Goal: Task Accomplishment & Management: Manage account settings

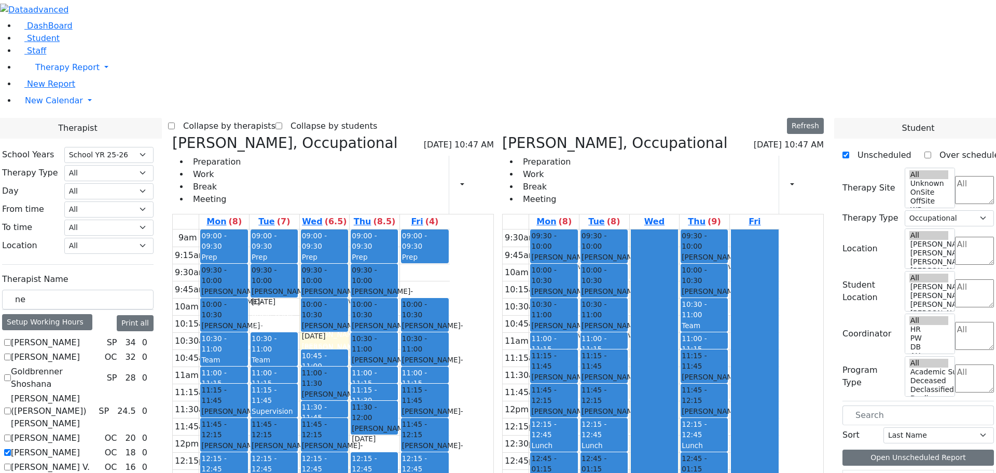
select select "212"
select select "1"
click at [172, 134] on icon at bounding box center [172, 142] width 0 height 17
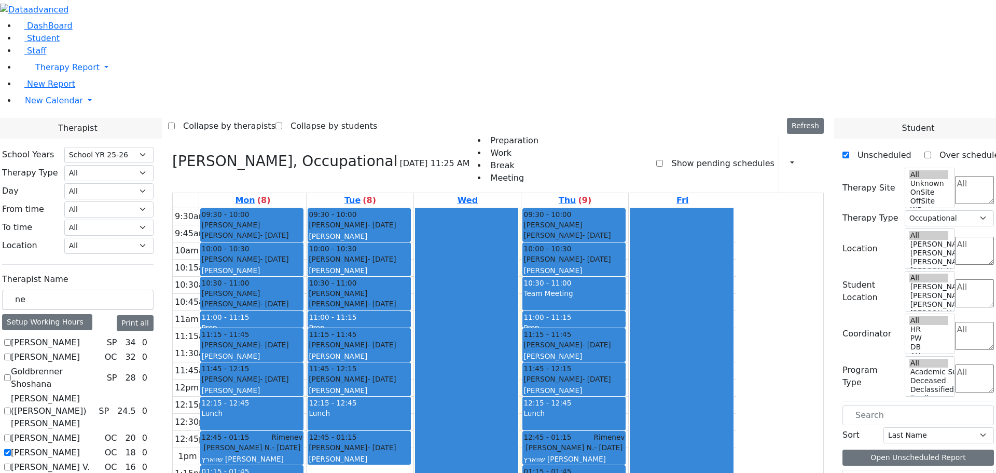
click at [172, 153] on icon at bounding box center [172, 161] width 0 height 17
checkbox input "false"
select select
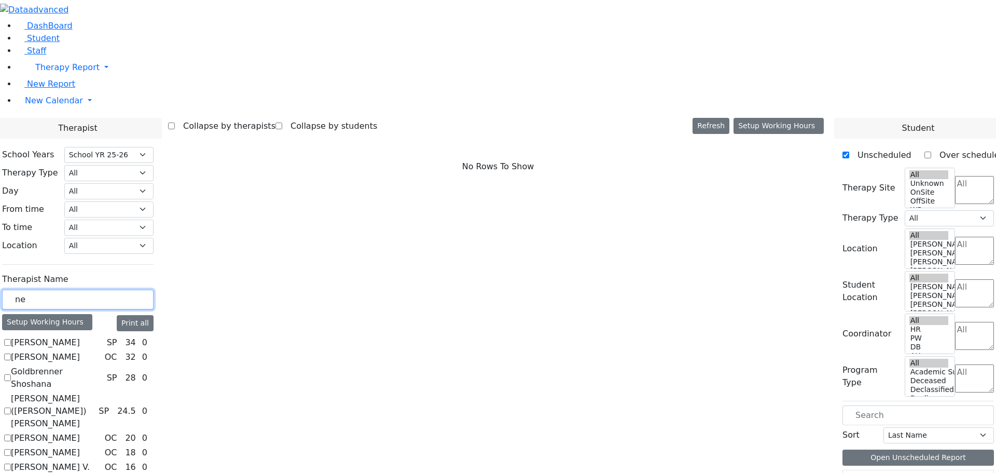
drag, startPoint x: 156, startPoint y: 183, endPoint x: 132, endPoint y: 180, distance: 24.1
click at [132, 289] on input "ne" at bounding box center [77, 299] width 151 height 20
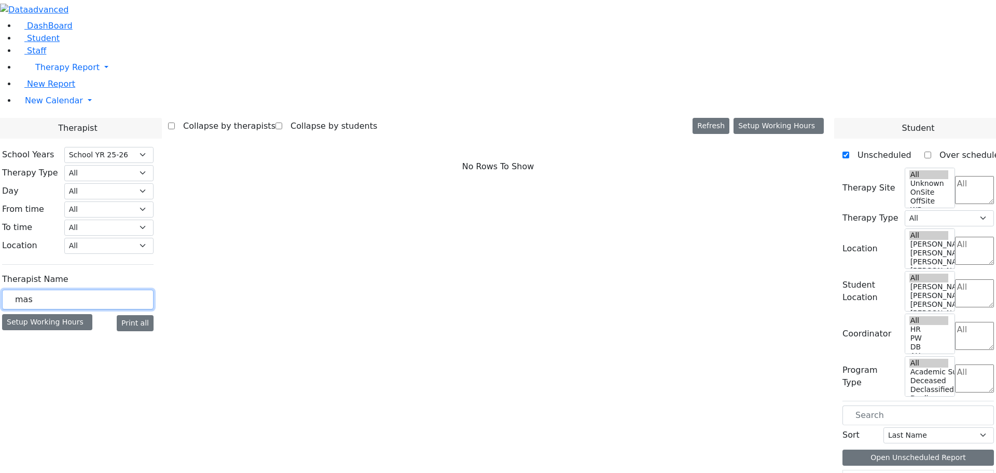
type input "masr"
click at [154, 289] on input "masr" at bounding box center [77, 299] width 151 height 20
drag, startPoint x: 135, startPoint y: 183, endPoint x: 95, endPoint y: 181, distance: 40.0
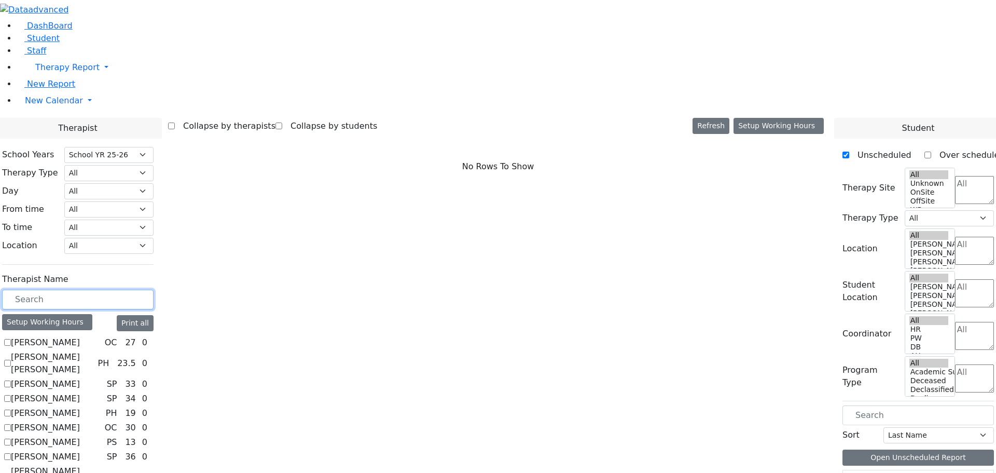
click at [144, 289] on input "text" at bounding box center [77, 299] width 151 height 20
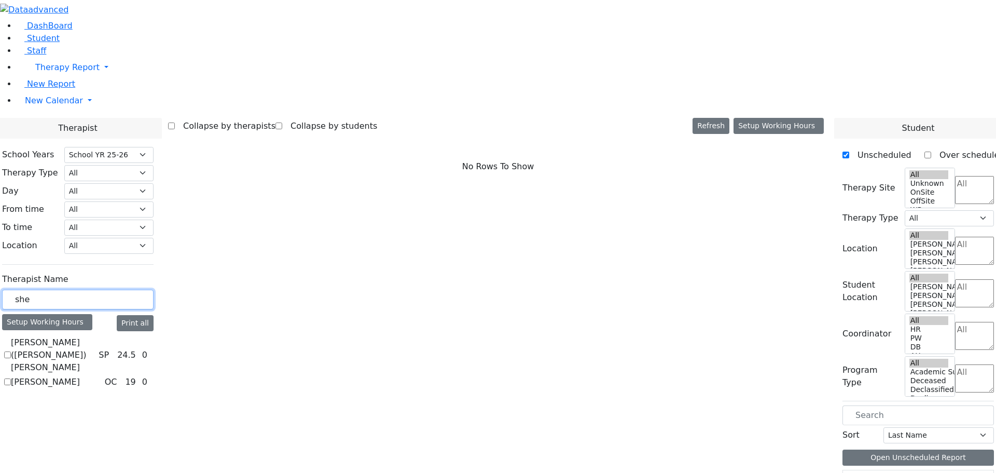
type input "she"
click at [80, 376] on label "[PERSON_NAME]" at bounding box center [45, 382] width 69 height 12
click at [11, 378] on input "[PERSON_NAME]" at bounding box center [7, 381] width 7 height 7
checkbox input "true"
select select "1"
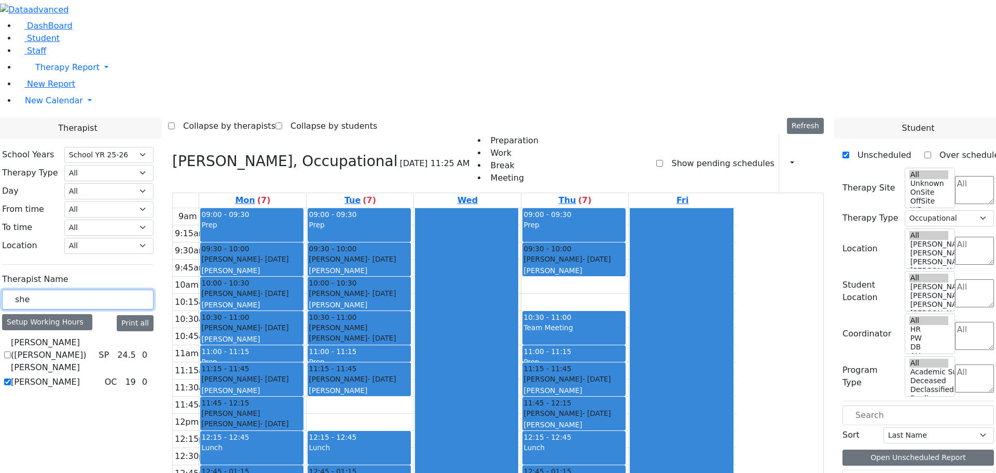
drag, startPoint x: 150, startPoint y: 181, endPoint x: 123, endPoint y: 157, distance: 35.6
click at [126, 289] on div "she" at bounding box center [77, 299] width 151 height 20
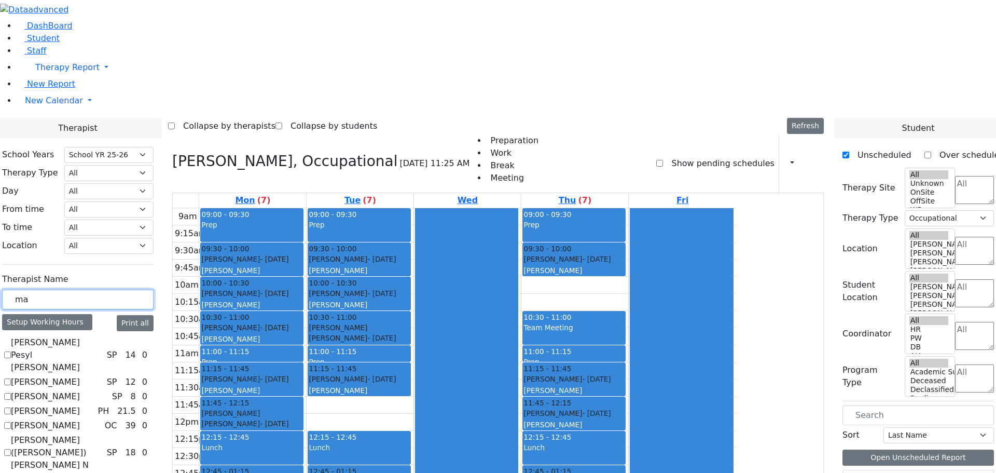
type input "ma"
checkbox input "true"
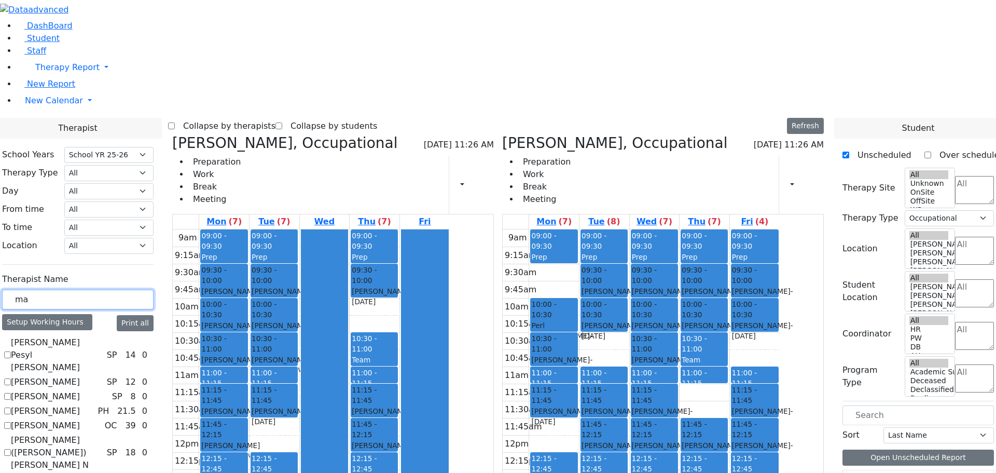
drag, startPoint x: 171, startPoint y: 186, endPoint x: 110, endPoint y: 175, distance: 61.2
click at [154, 289] on input "text" at bounding box center [77, 299] width 151 height 20
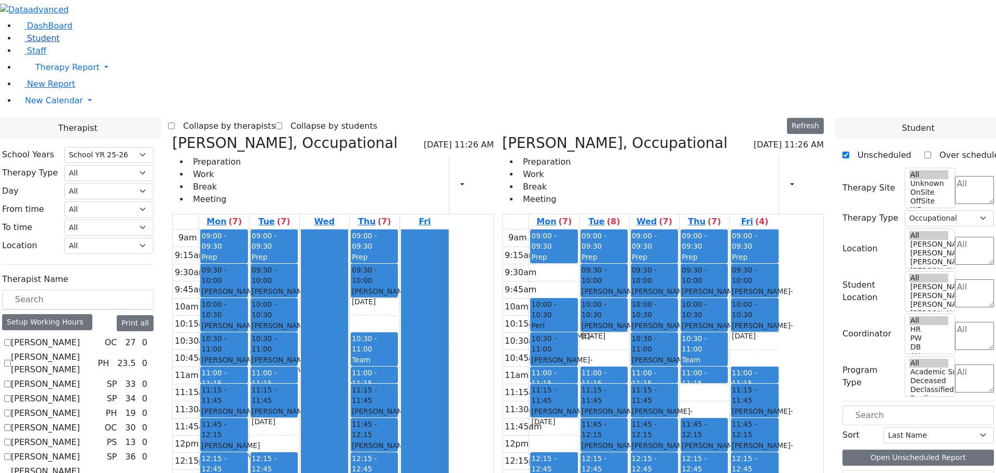
click at [40, 43] on span "Student" at bounding box center [43, 38] width 33 height 10
click at [147, 289] on input "text" at bounding box center [77, 299] width 151 height 20
click at [172, 134] on icon at bounding box center [172, 142] width 0 height 17
checkbox input "false"
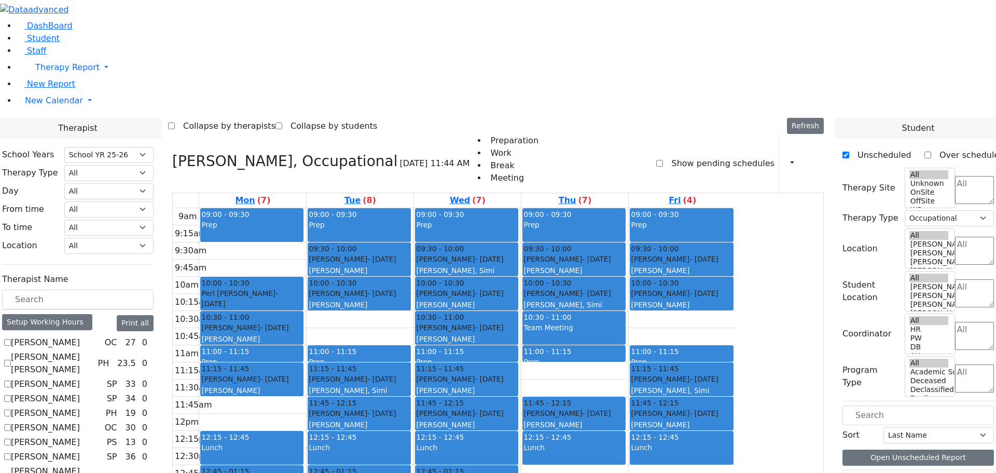
click at [172, 153] on icon at bounding box center [172, 161] width 0 height 17
select select
checkbox input "false"
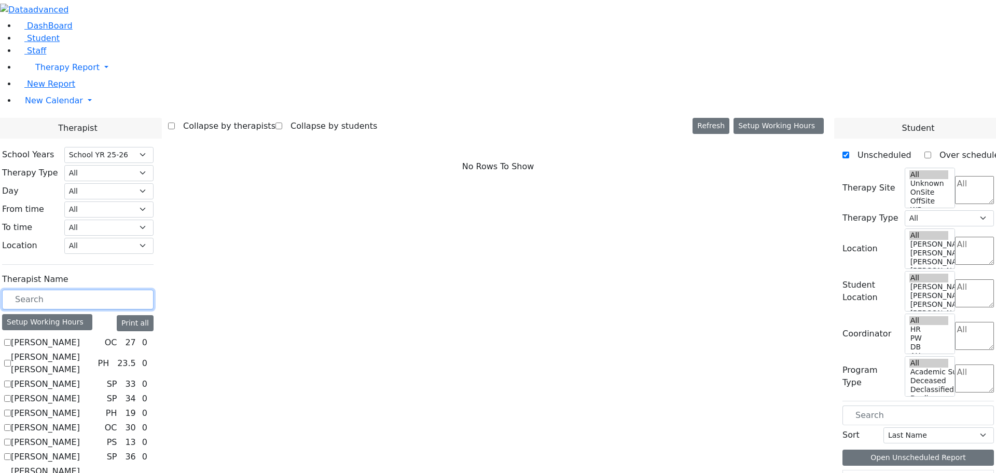
click at [140, 289] on input "text" at bounding box center [77, 299] width 151 height 20
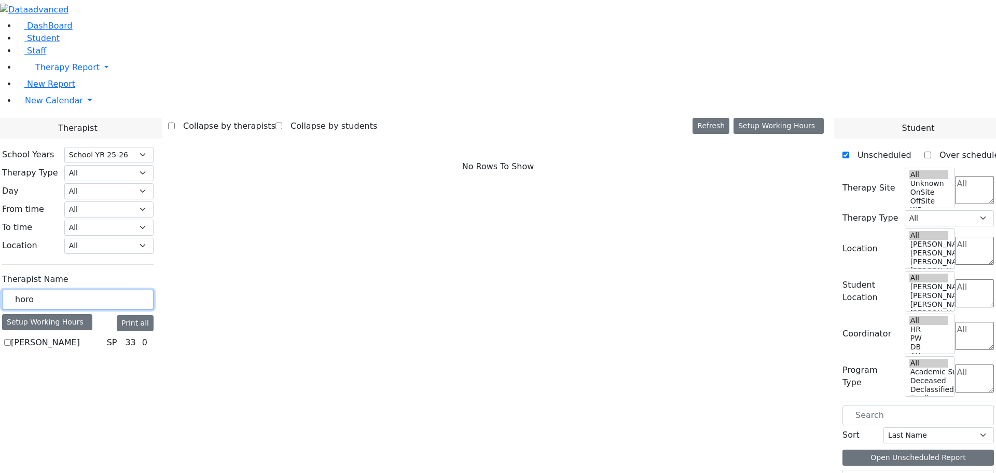
type input "horo"
click at [80, 336] on label "[PERSON_NAME]" at bounding box center [45, 342] width 69 height 12
click at [11, 339] on input "[PERSON_NAME]" at bounding box center [7, 342] width 7 height 7
checkbox input "true"
select select "3"
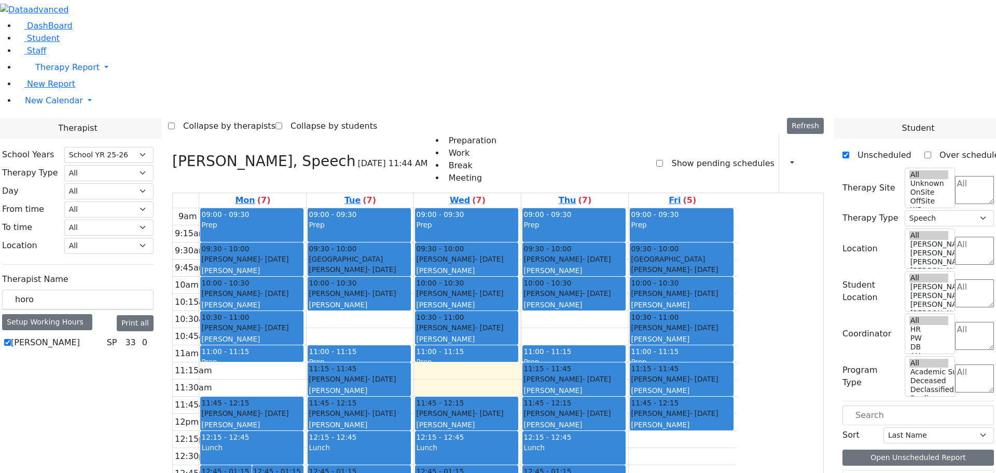
click at [80, 336] on label "[PERSON_NAME]" at bounding box center [45, 342] width 69 height 12
click at [11, 339] on input "[PERSON_NAME]" at bounding box center [7, 342] width 7 height 7
checkbox input "false"
select select
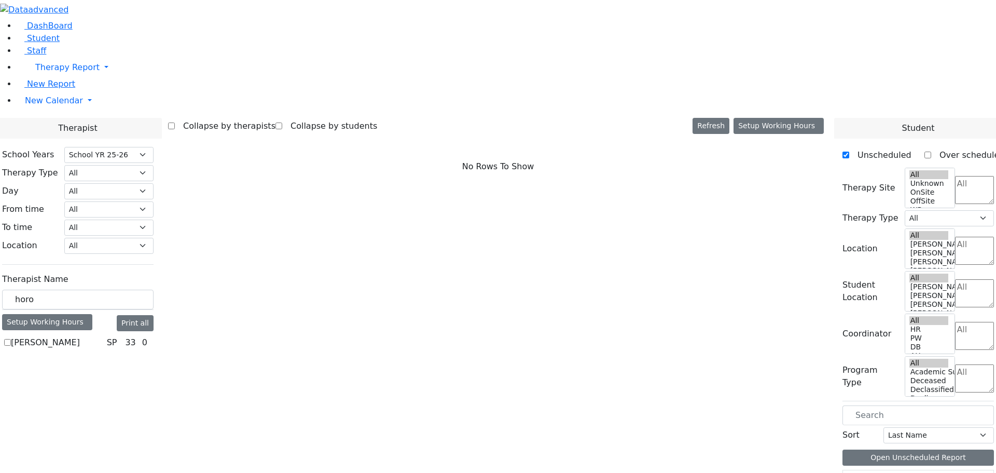
click at [80, 336] on label "[PERSON_NAME]" at bounding box center [45, 342] width 69 height 12
click at [11, 339] on input "[PERSON_NAME]" at bounding box center [7, 342] width 7 height 7
checkbox input "true"
select select "3"
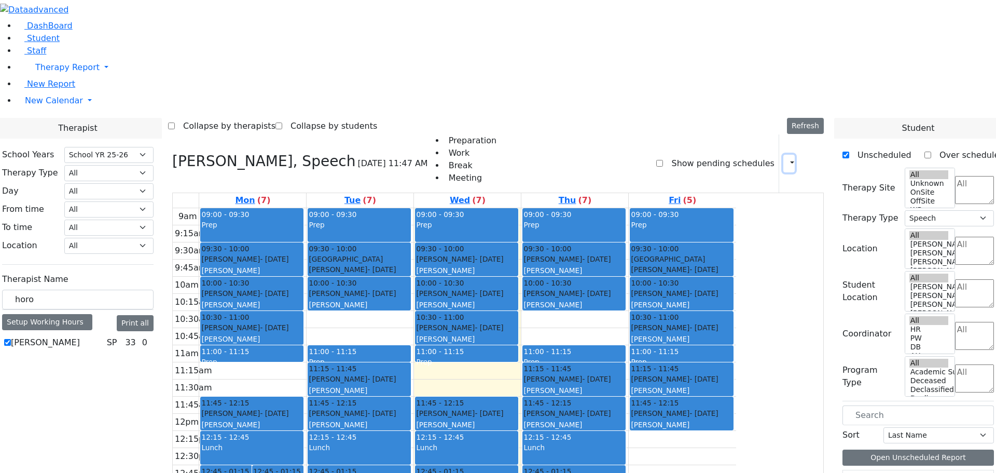
click at [786, 158] on icon "button" at bounding box center [786, 163] width 0 height 10
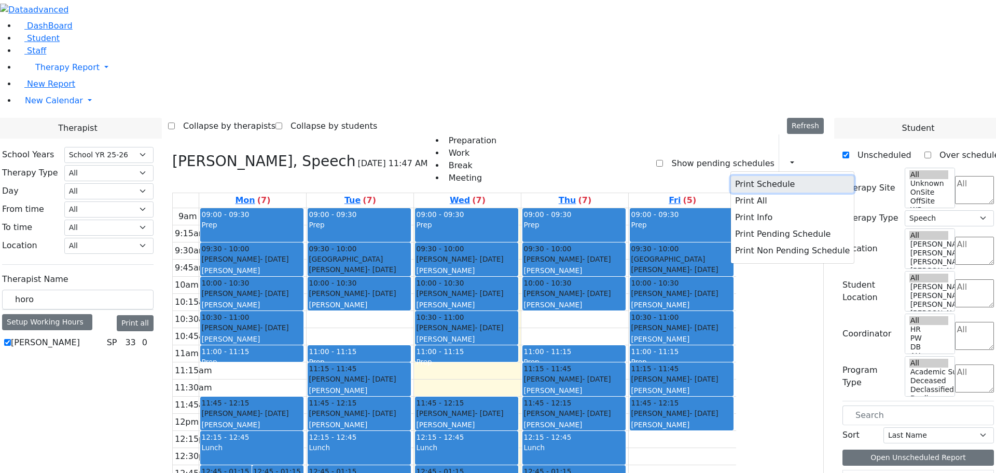
click at [739, 176] on button "Print Schedule" at bounding box center [792, 184] width 123 height 17
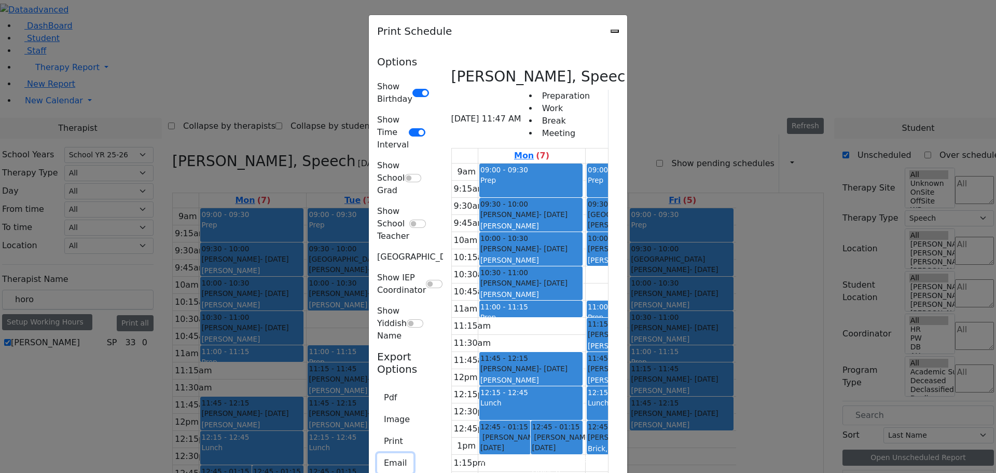
click at [377, 453] on button "Email" at bounding box center [395, 463] width 36 height 20
type input "[EMAIL_ADDRESS][DOMAIN_NAME]"
type textarea "This is schedule for [PERSON_NAME]"
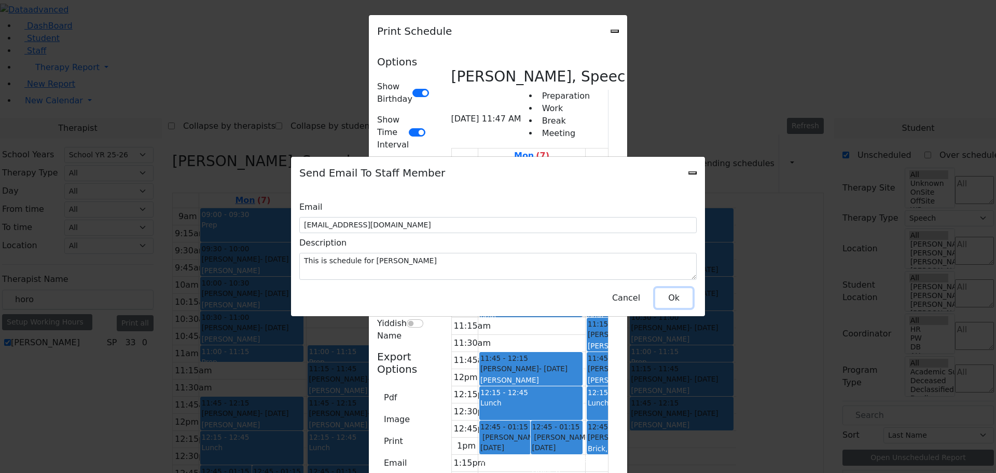
click at [670, 292] on button "Ok" at bounding box center [673, 298] width 37 height 20
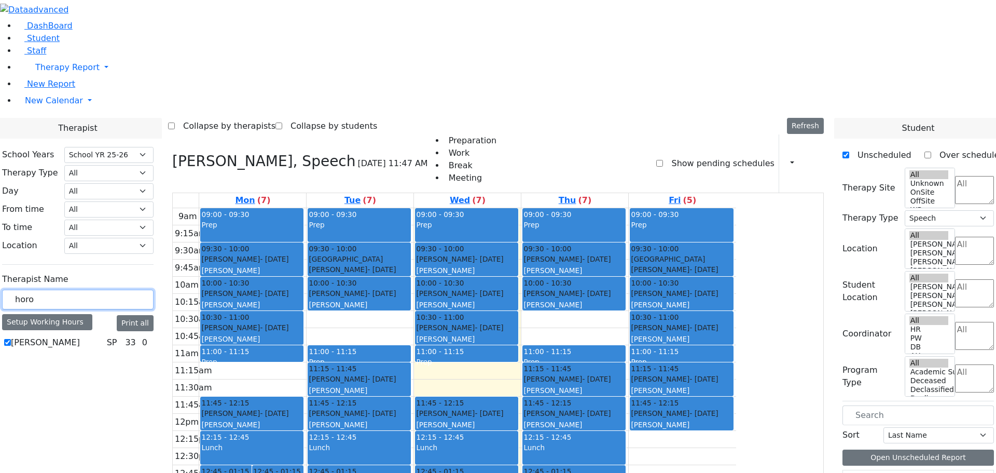
drag, startPoint x: 159, startPoint y: 180, endPoint x: 129, endPoint y: 182, distance: 30.1
click at [129, 289] on div "horo" at bounding box center [77, 299] width 151 height 20
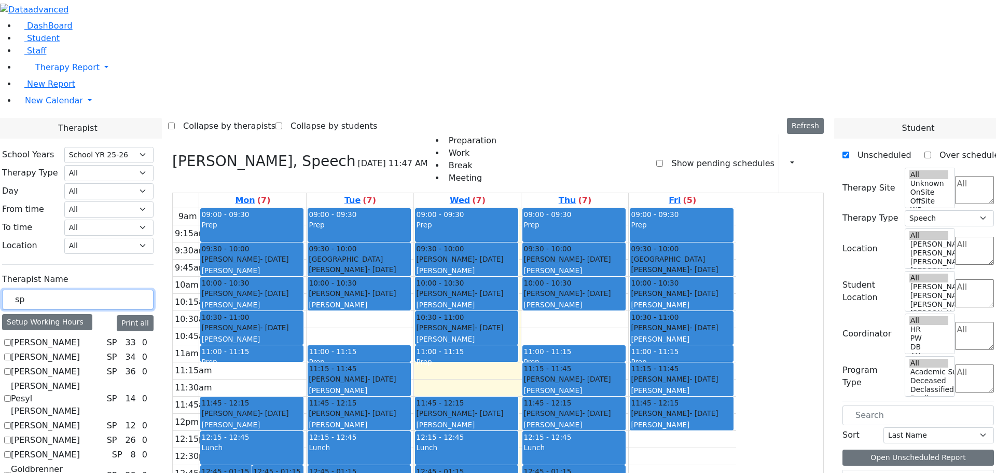
type input "sp"
checkbox input "false"
select select
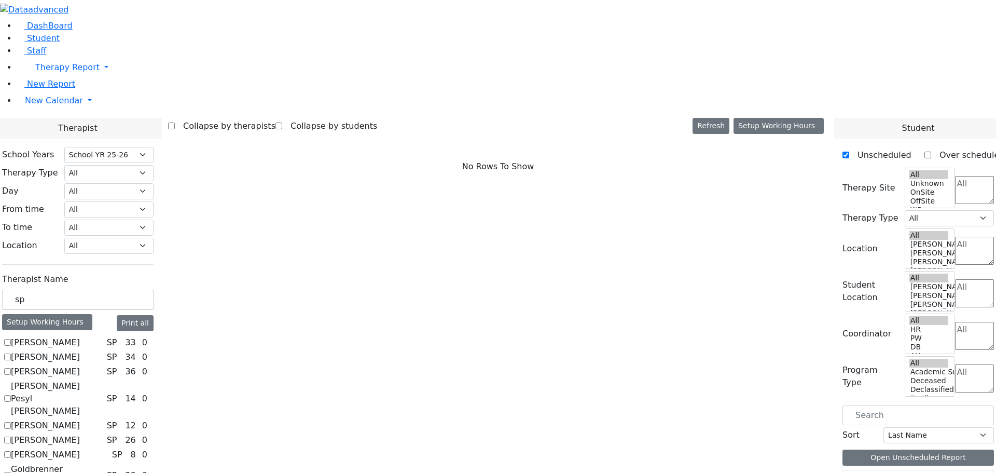
scroll to position [267, 0]
checkbox input "true"
select select "3"
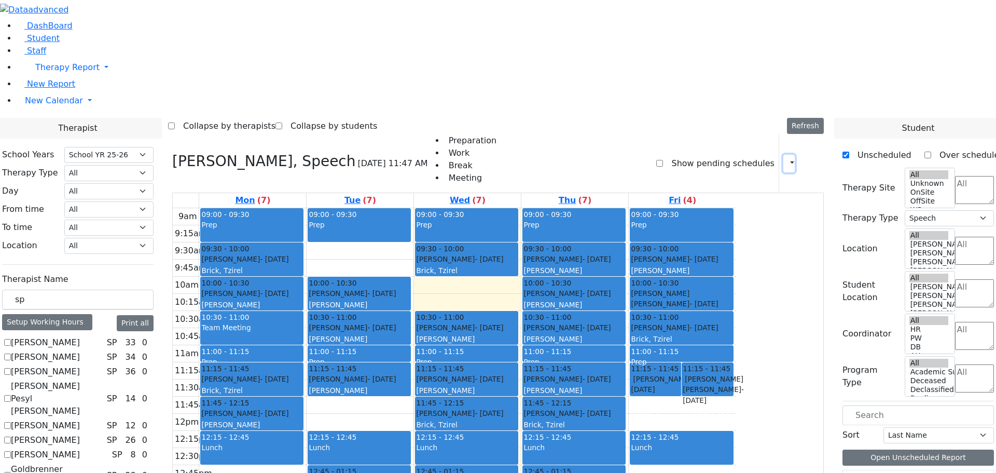
click at [786, 158] on icon "button" at bounding box center [786, 163] width 0 height 10
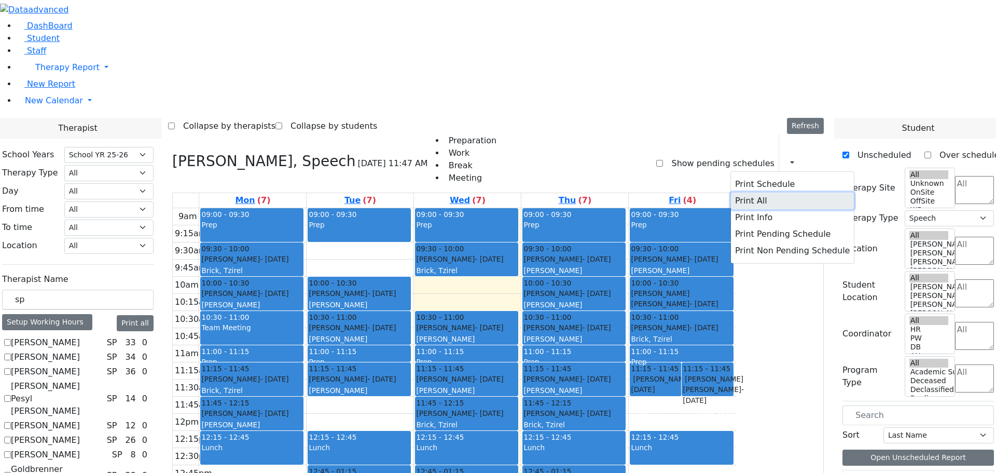
click at [740, 192] on button "Print All" at bounding box center [792, 200] width 123 height 17
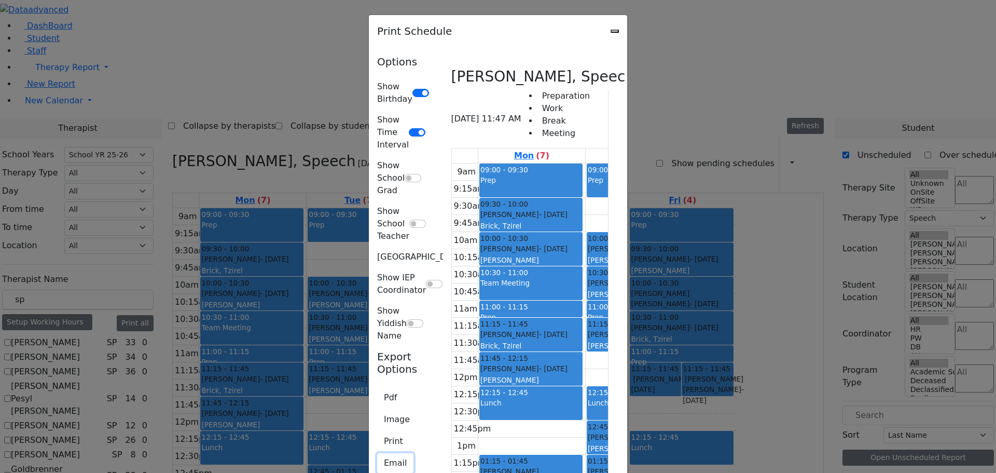
click at [377, 453] on button "Email" at bounding box center [395, 463] width 36 height 20
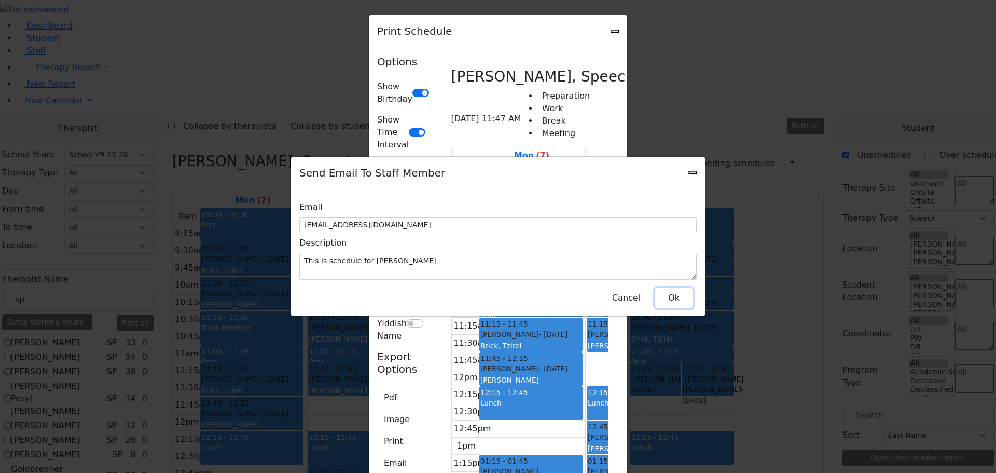
click at [673, 290] on button "Ok" at bounding box center [673, 298] width 37 height 20
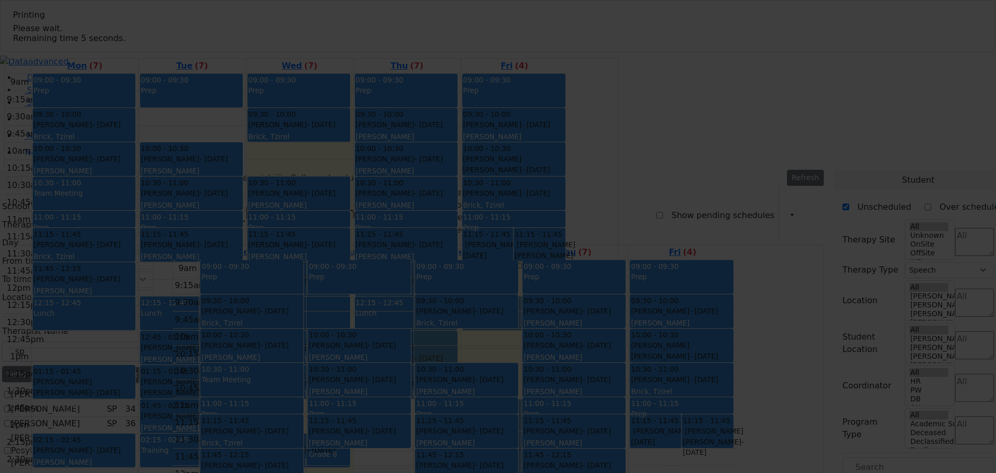
select select "212"
select select "3"
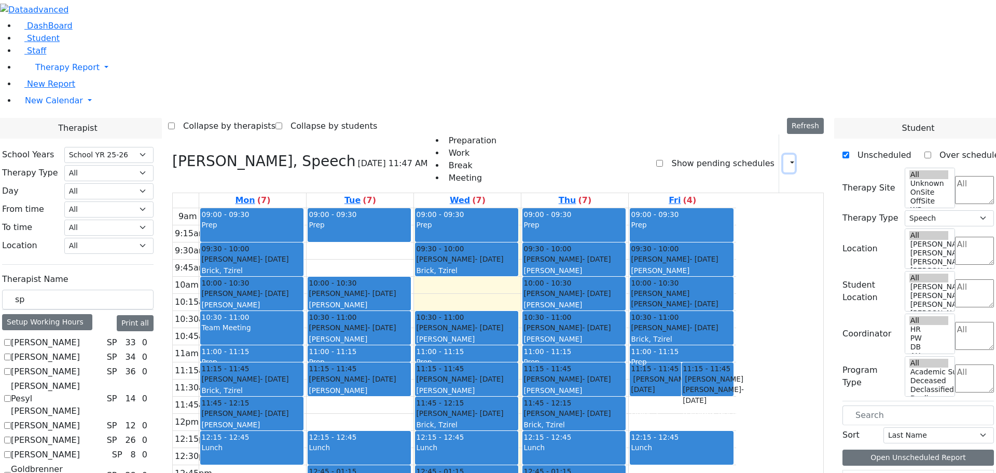
click at [786, 158] on icon "button" at bounding box center [786, 163] width 0 height 10
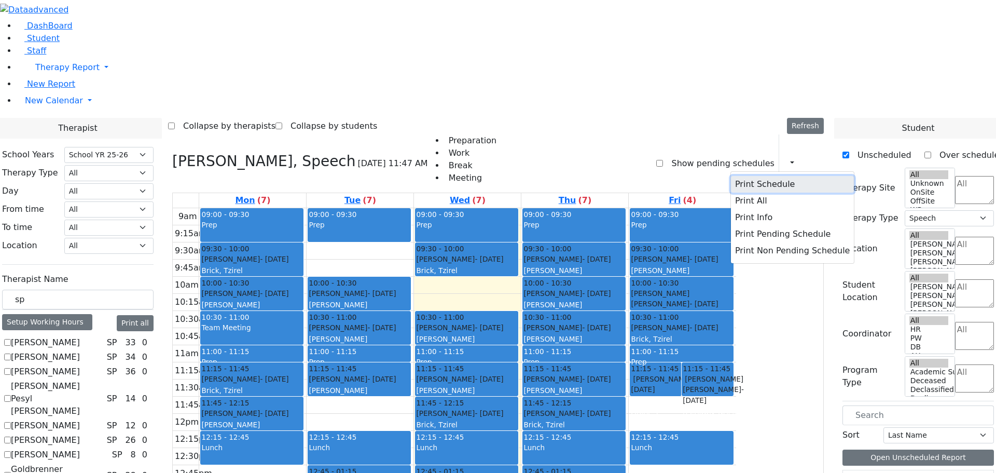
click at [731, 176] on button "Print Schedule" at bounding box center [792, 184] width 123 height 17
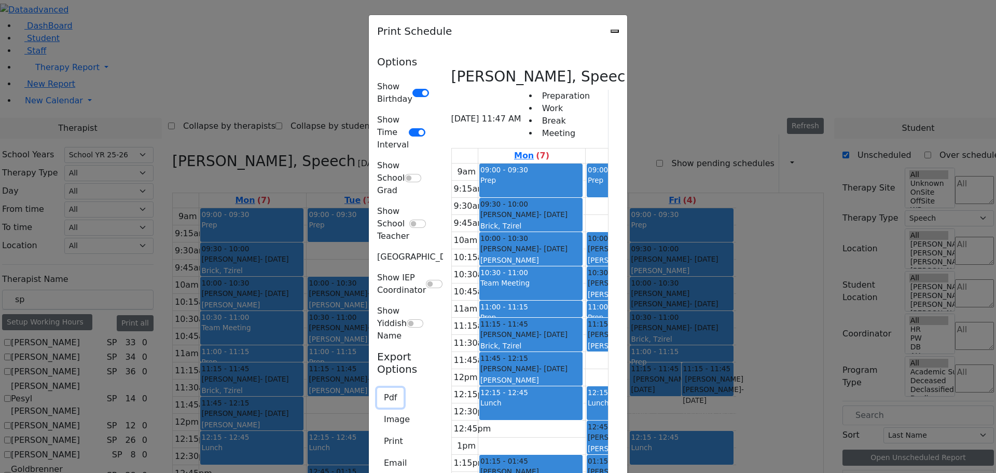
click at [377, 387] on button "Pdf" at bounding box center [390, 397] width 26 height 20
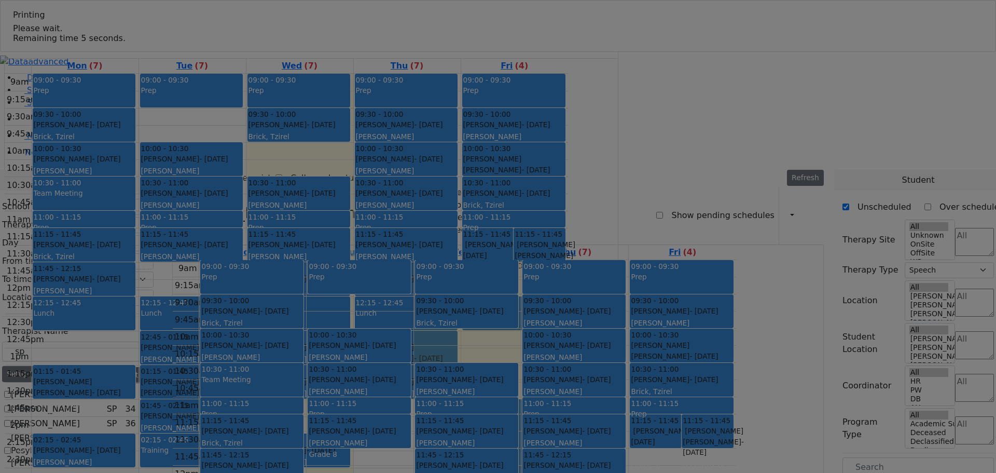
select select "212"
select select "3"
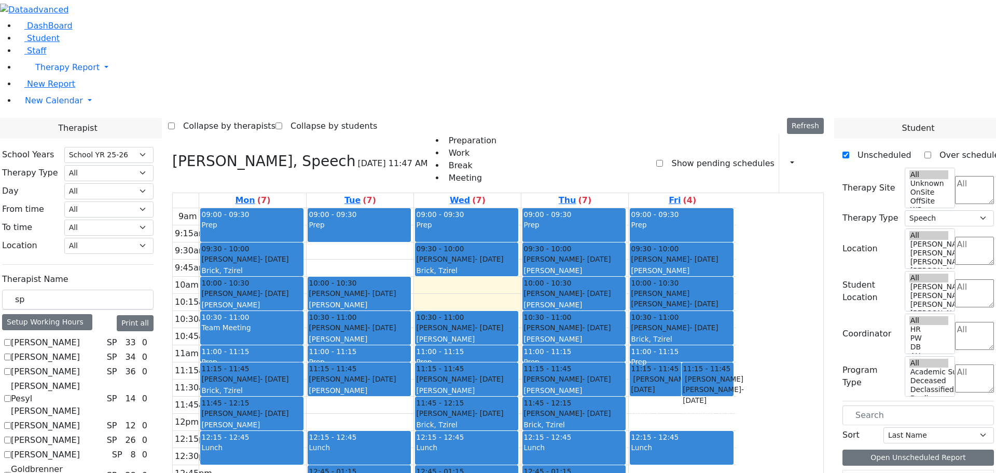
scroll to position [2, 0]
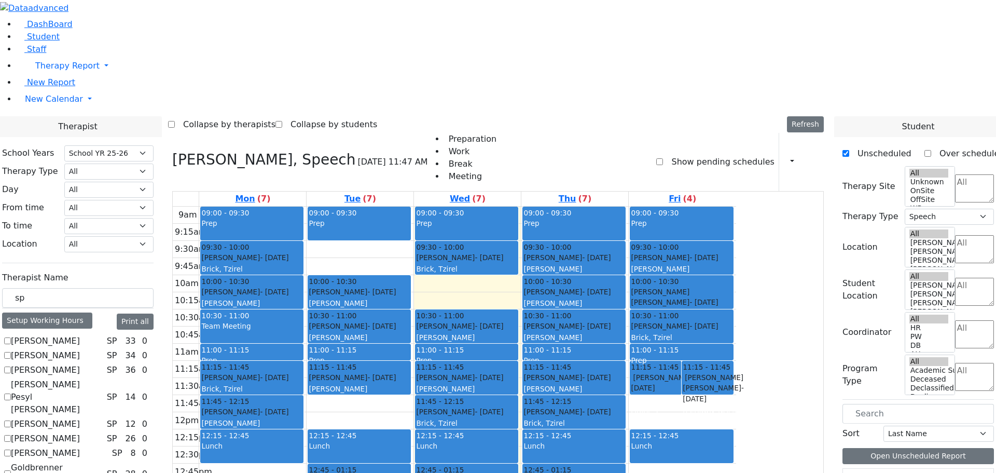
checkbox input "false"
select select
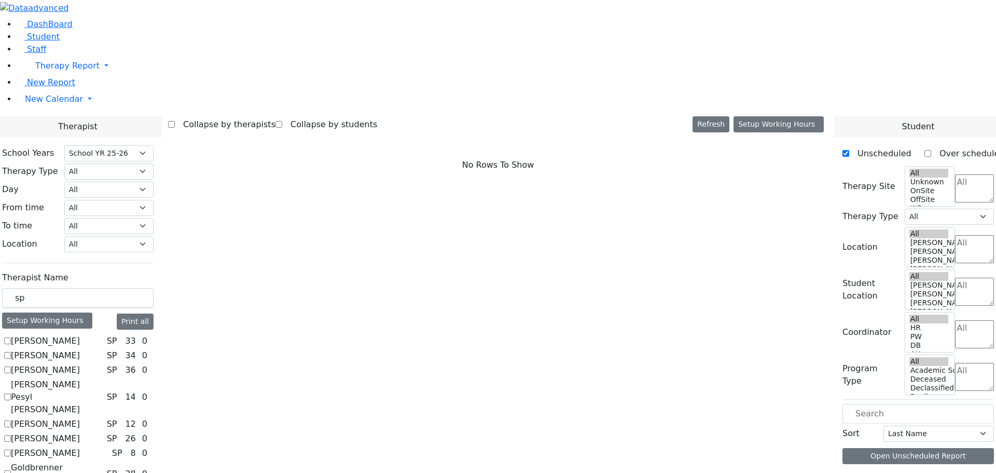
scroll to position [0, 0]
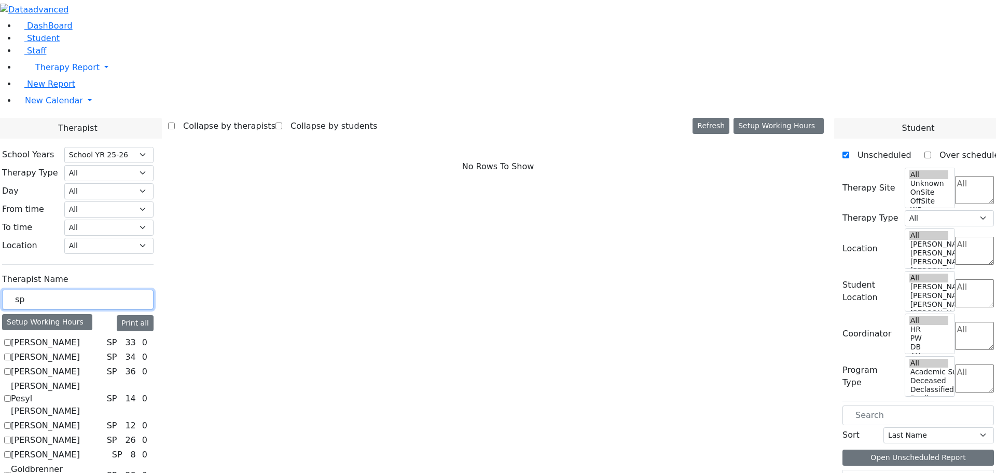
click at [140, 289] on input "sp" at bounding box center [77, 299] width 151 height 20
drag, startPoint x: 153, startPoint y: 180, endPoint x: 133, endPoint y: 176, distance: 20.1
click at [133, 289] on input "sp" at bounding box center [77, 299] width 151 height 20
click at [151, 289] on input "text" at bounding box center [77, 299] width 151 height 20
type input "sp"
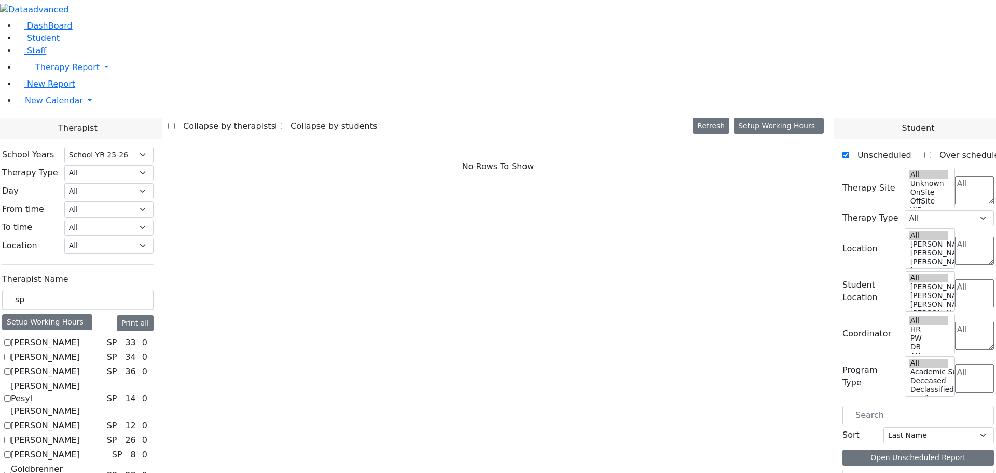
checkbox input "true"
select select "3"
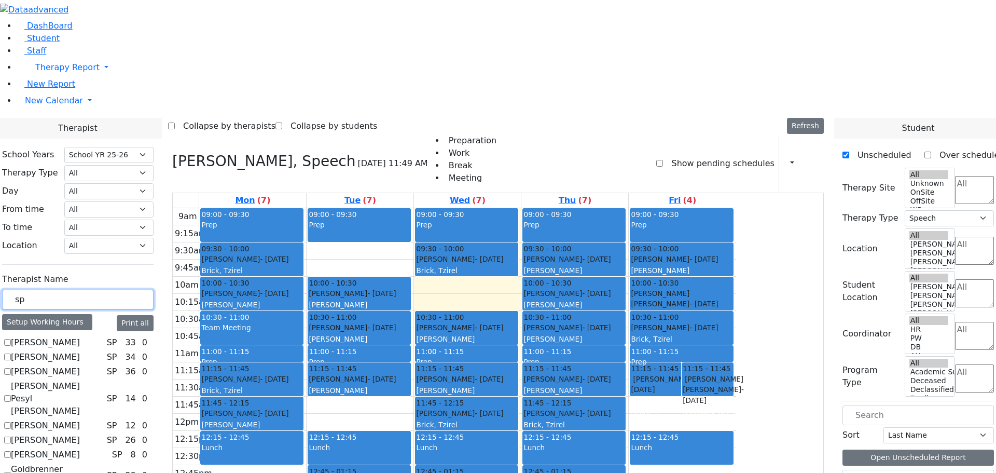
drag, startPoint x: 154, startPoint y: 178, endPoint x: 127, endPoint y: 178, distance: 27.0
click at [127, 289] on div "sp" at bounding box center [77, 299] width 151 height 20
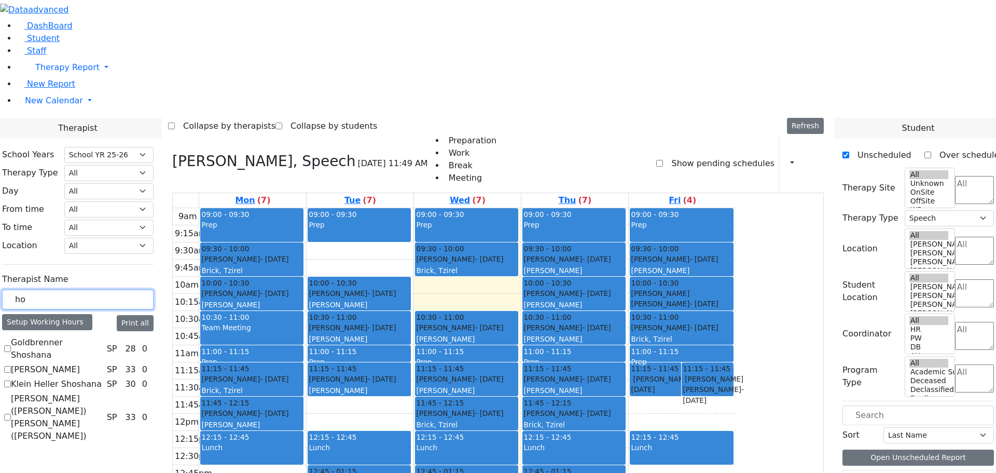
type input "ho"
click at [80, 363] on label "[PERSON_NAME]" at bounding box center [45, 369] width 69 height 12
click at [11, 366] on input "[PERSON_NAME]" at bounding box center [7, 369] width 7 height 7
checkbox input "true"
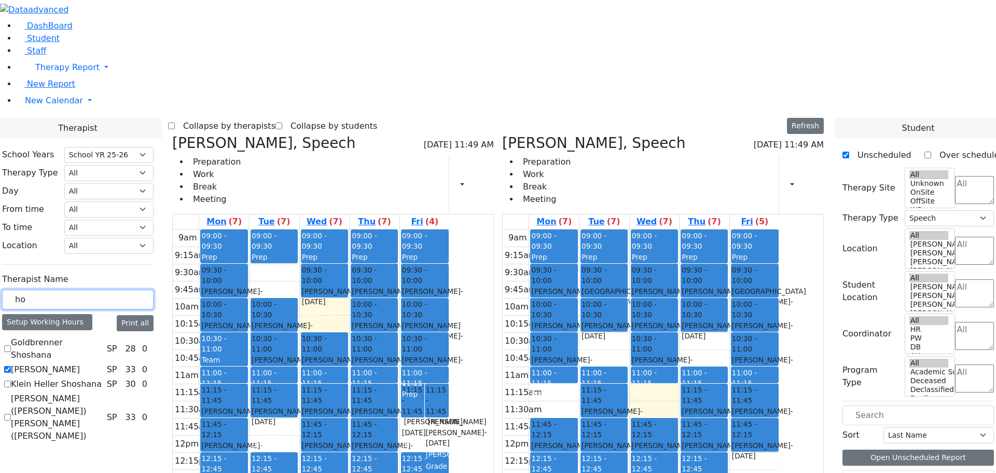
click at [132, 289] on input "ho" at bounding box center [77, 299] width 151 height 20
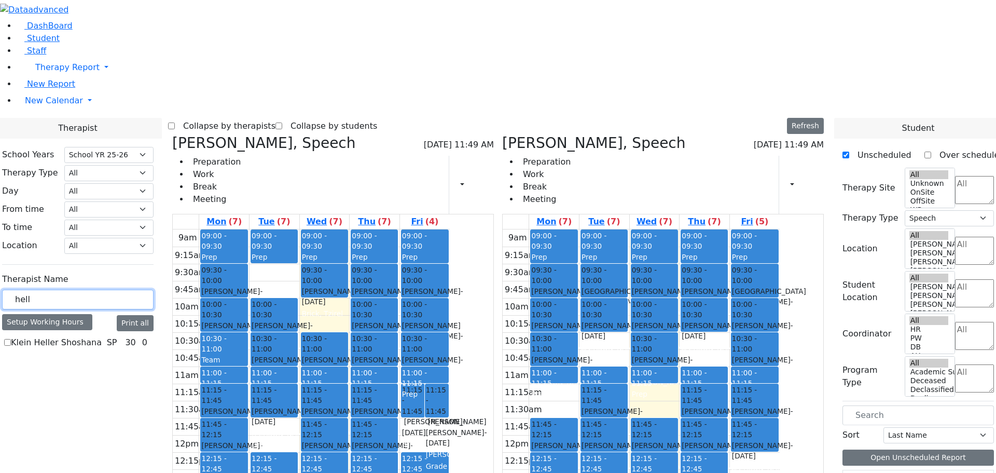
type input "hell"
click at [102, 336] on label "Klein Heller Shoshana" at bounding box center [56, 342] width 91 height 12
click at [11, 339] on input "Klein Heller Shoshana" at bounding box center [7, 342] width 7 height 7
checkbox input "true"
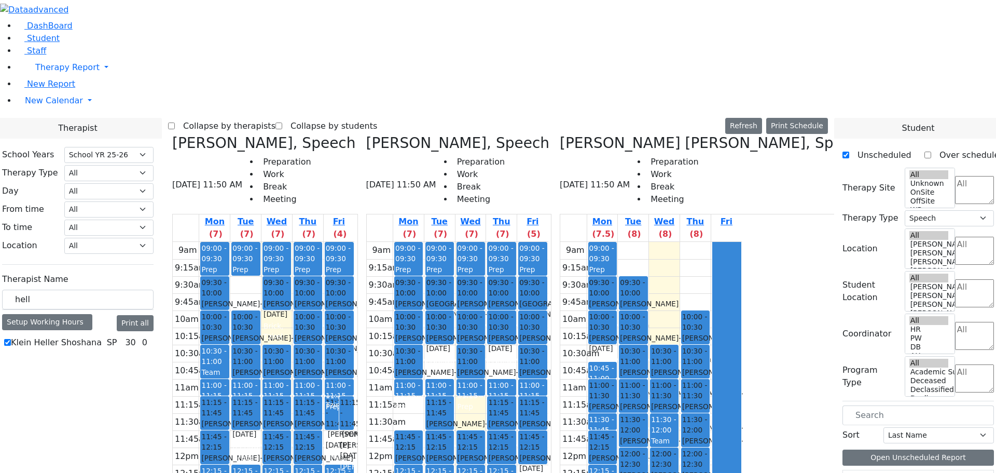
click at [560, 134] on icon at bounding box center [560, 142] width 0 height 17
select select
checkbox input "false"
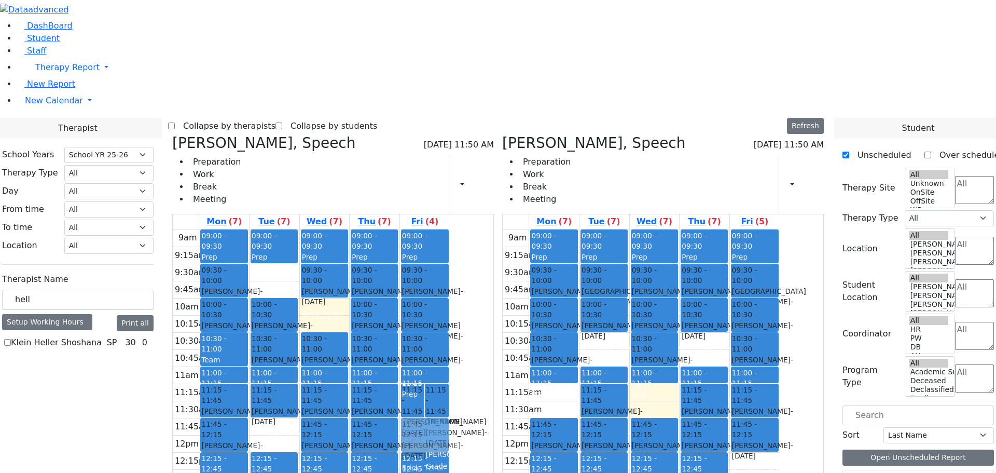
drag, startPoint x: 655, startPoint y: 344, endPoint x: 508, endPoint y: 270, distance: 164.0
click at [508, 270] on div "[PERSON_NAME], Speech [DATE] 11:50 AM Preparation Work Break Meeting Print Sche…" at bounding box center [498, 387] width 660 height 507
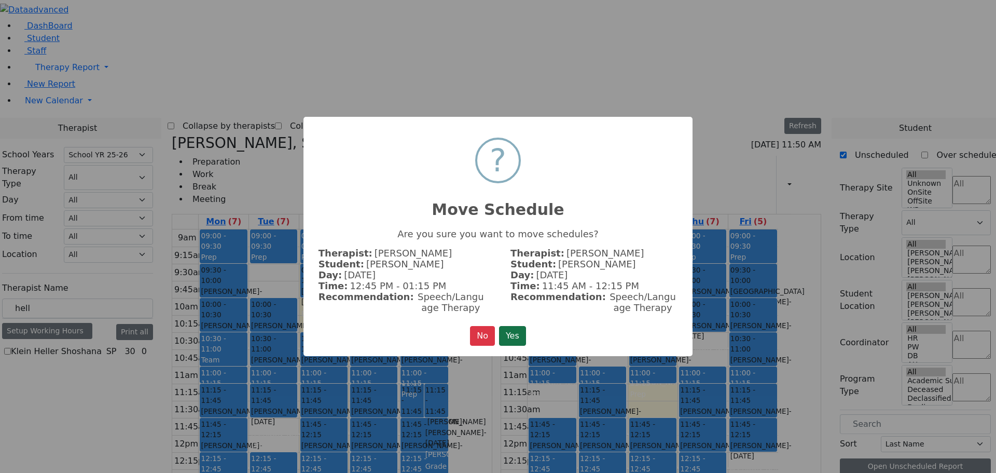
click at [516, 332] on button "Yes" at bounding box center [512, 336] width 27 height 20
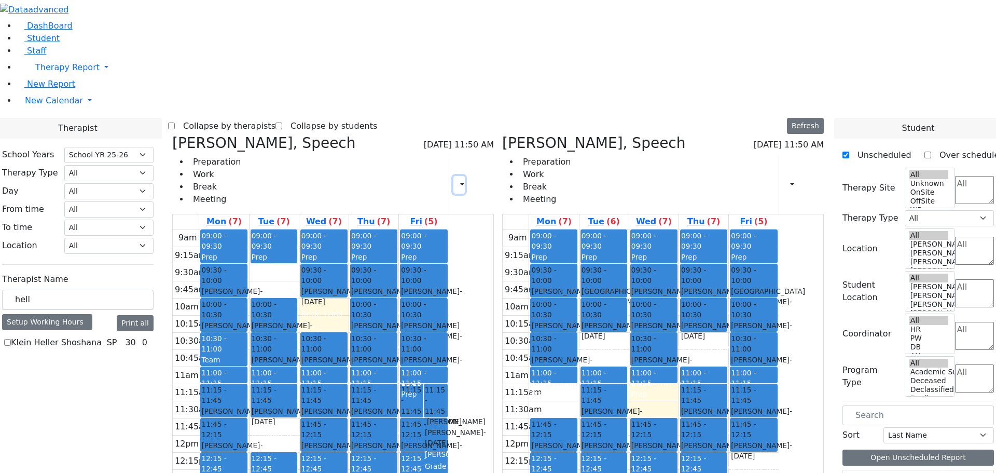
click at [456, 179] on icon "button" at bounding box center [456, 184] width 0 height 10
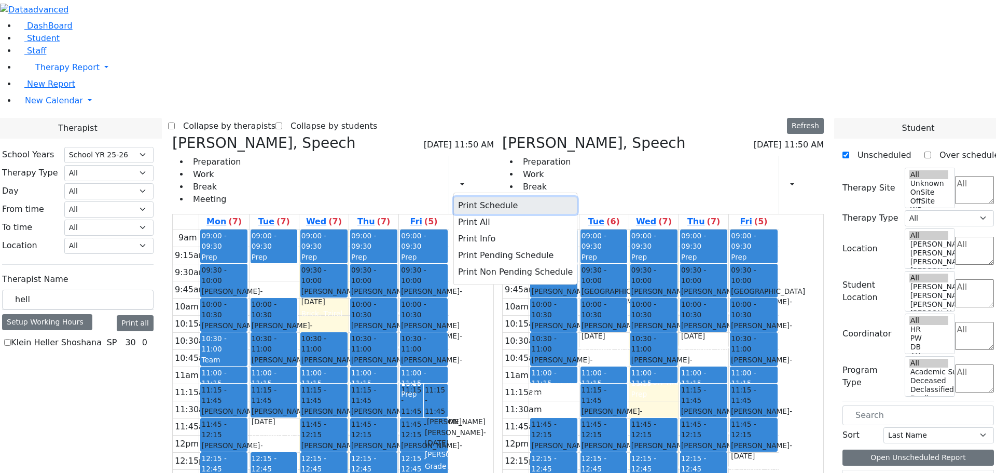
click at [491, 197] on button "Print Schedule" at bounding box center [515, 205] width 123 height 17
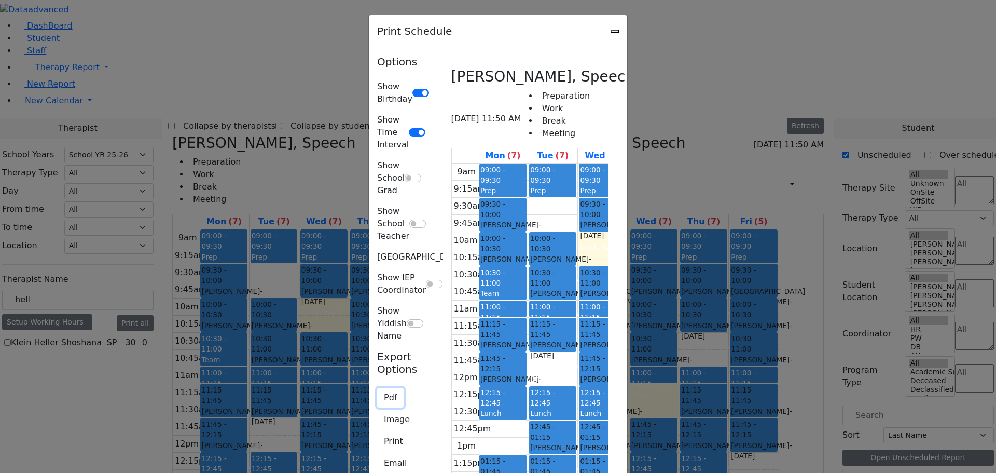
click at [377, 387] on button "Pdf" at bounding box center [390, 397] width 26 height 20
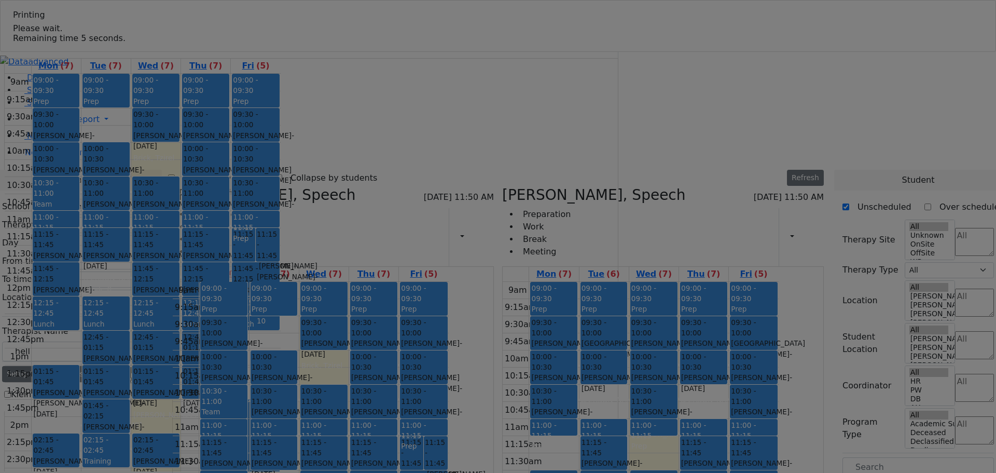
select select "212"
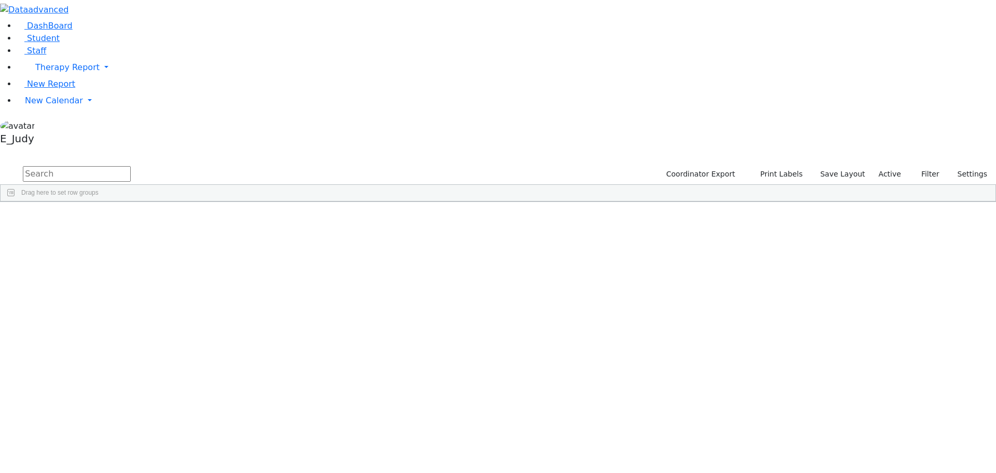
click at [131, 166] on input "text" at bounding box center [77, 174] width 108 height 16
type input "mei"
click at [131, 349] on div "Meisels" at bounding box center [98, 356] width 66 height 15
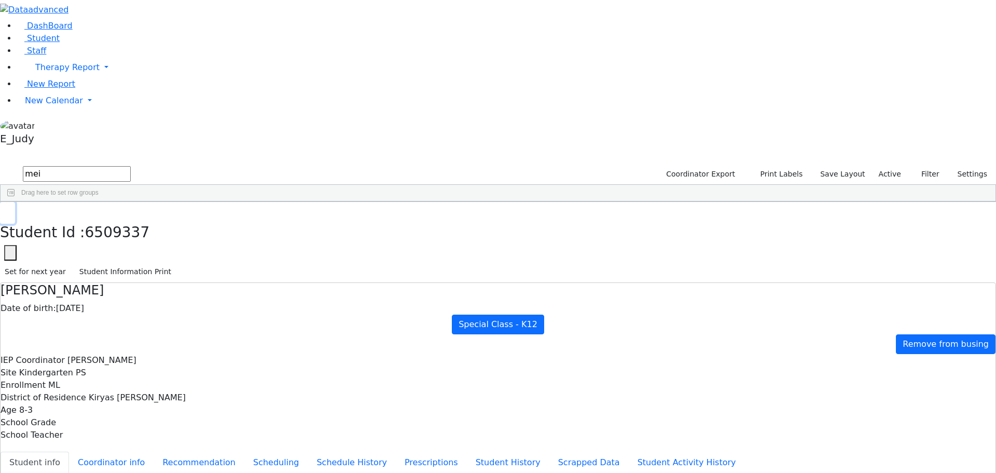
click at [10, 210] on icon "button" at bounding box center [8, 213] width 6 height 6
click at [131, 335] on div "Meisels" at bounding box center [98, 342] width 66 height 15
click at [10, 210] on icon "button" at bounding box center [8, 213] width 6 height 6
click at [131, 378] on div "Meisels" at bounding box center [98, 385] width 66 height 15
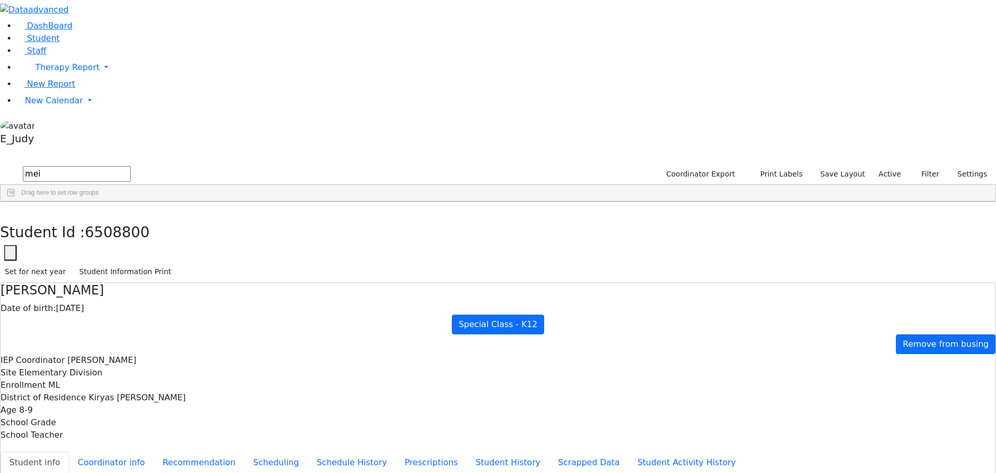
click at [131, 378] on div "Meisels" at bounding box center [98, 385] width 66 height 15
click at [10, 210] on icon "button" at bounding box center [8, 213] width 6 height 6
click at [131, 465] on div "Stauber" at bounding box center [98, 472] width 66 height 15
click at [15, 202] on button "button" at bounding box center [7, 213] width 15 height 22
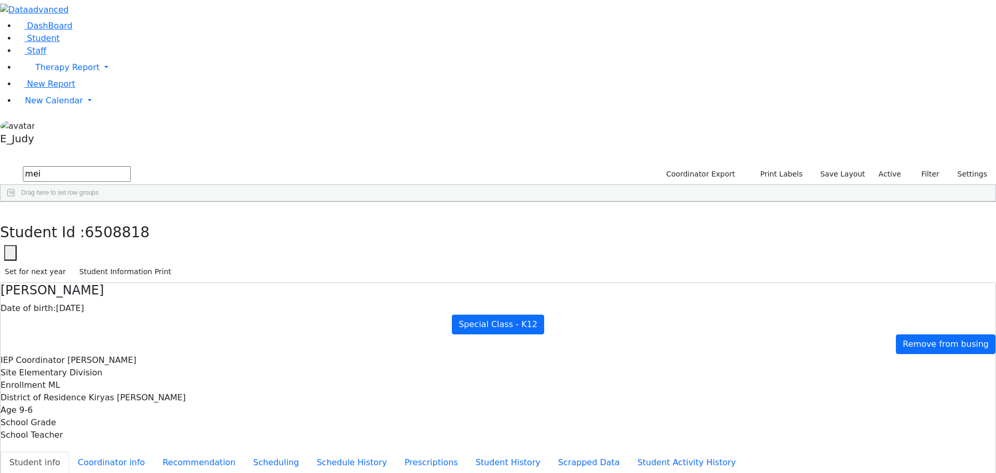
click at [5, 210] on use "button" at bounding box center [5, 210] width 0 height 0
click at [131, 422] on div "Podrigal" at bounding box center [98, 429] width 66 height 15
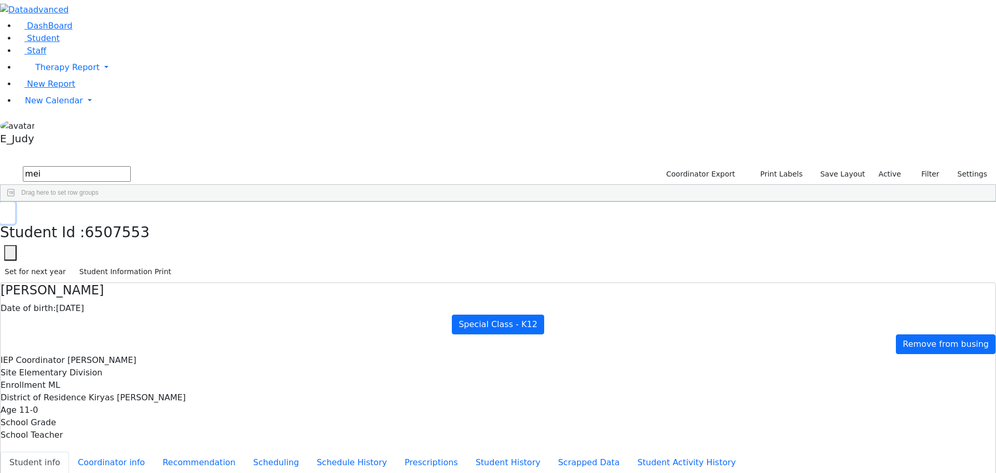
click at [10, 210] on icon "button" at bounding box center [8, 213] width 6 height 6
click at [131, 233] on div "Berkowitz" at bounding box center [98, 240] width 66 height 15
click at [15, 202] on button "button" at bounding box center [7, 213] width 15 height 22
click at [131, 393] on div "Meisels" at bounding box center [98, 400] width 66 height 15
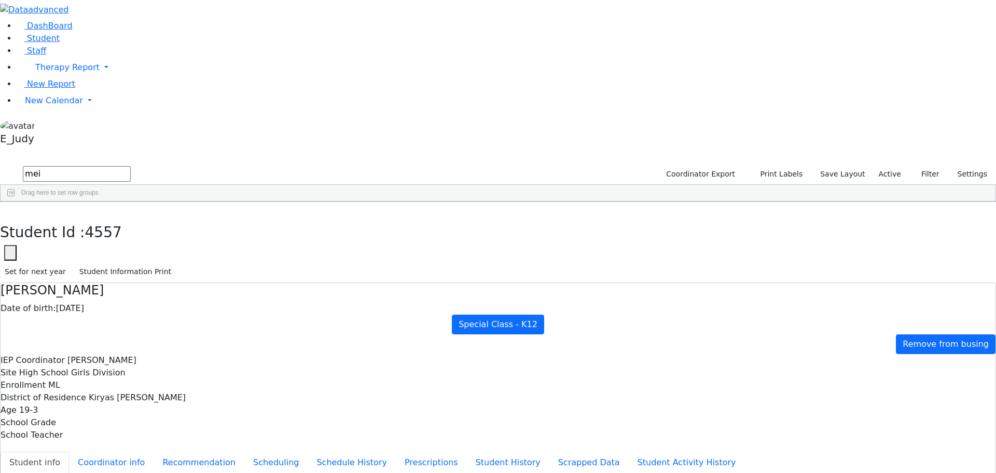
click at [131, 393] on div "Meisels" at bounding box center [98, 400] width 66 height 15
click at [10, 210] on icon "button" at bounding box center [8, 213] width 6 height 6
click at [196, 149] on div "Students 20 A 24 K 24 W 24 A 24 K 24 W 24 A" at bounding box center [498, 157] width 996 height 16
drag, startPoint x: 167, startPoint y: 42, endPoint x: 109, endPoint y: 56, distance: 59.6
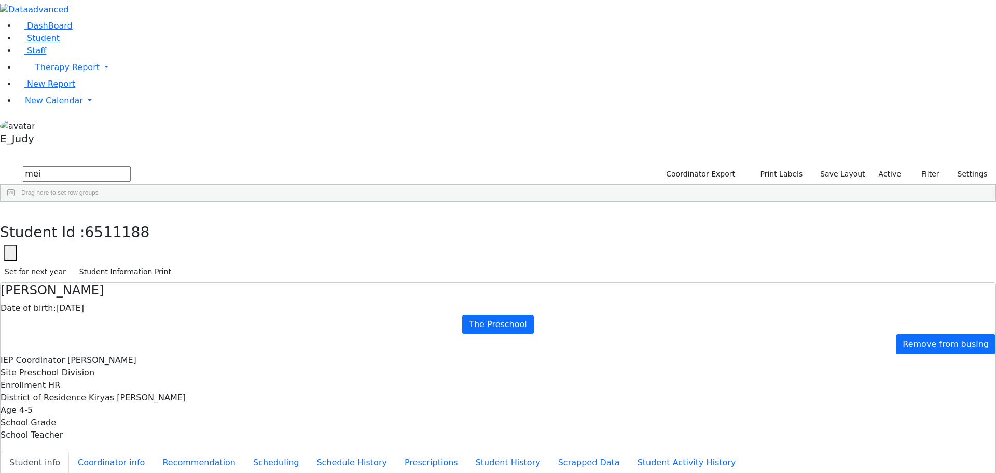
click at [131, 218] on div "Ashkenazi" at bounding box center [98, 225] width 66 height 15
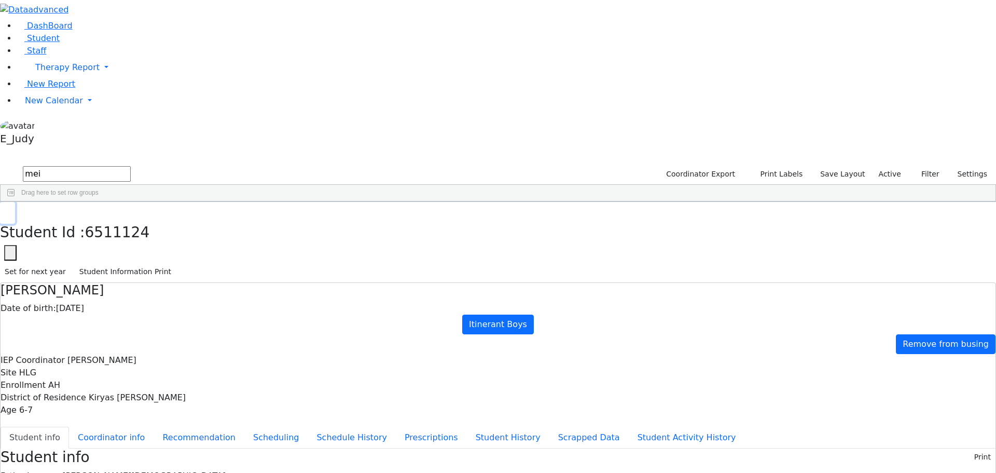
click at [10, 210] on icon "button" at bounding box center [8, 213] width 6 height 6
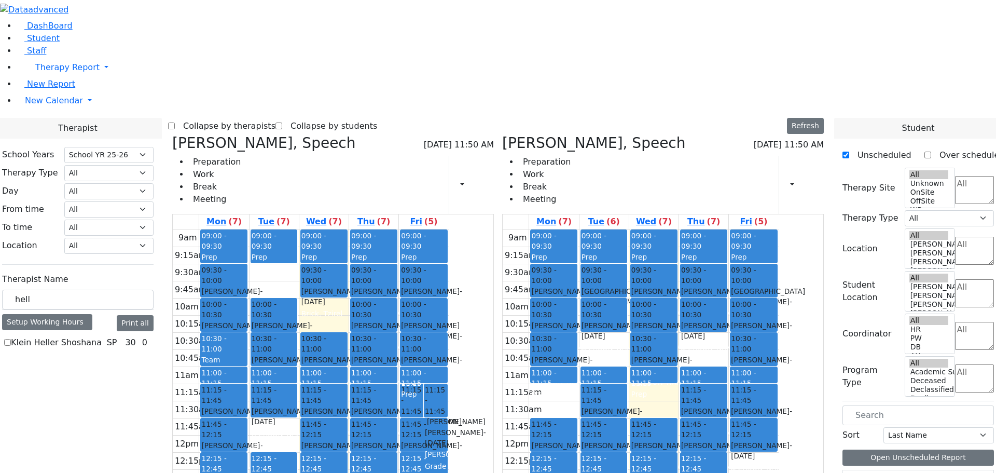
select select "212"
click at [456, 179] on icon "button" at bounding box center [456, 184] width 0 height 10
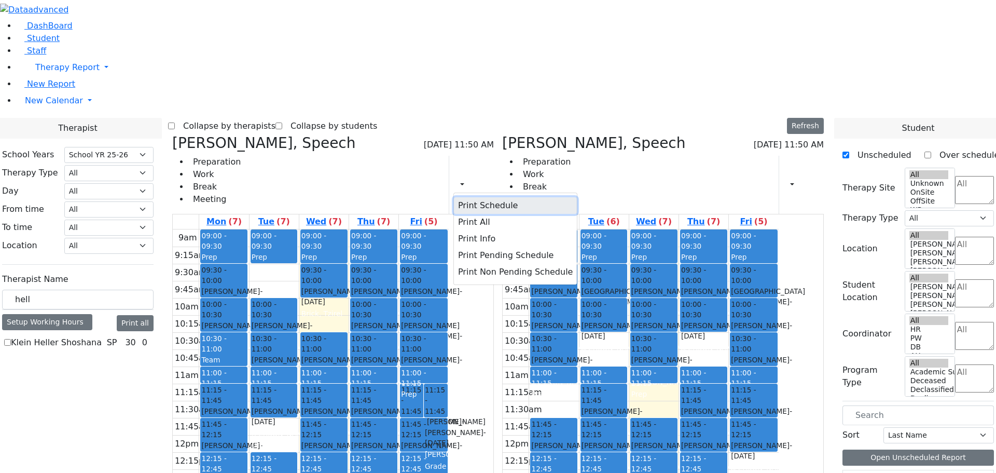
click at [495, 197] on button "Print Schedule" at bounding box center [515, 205] width 123 height 17
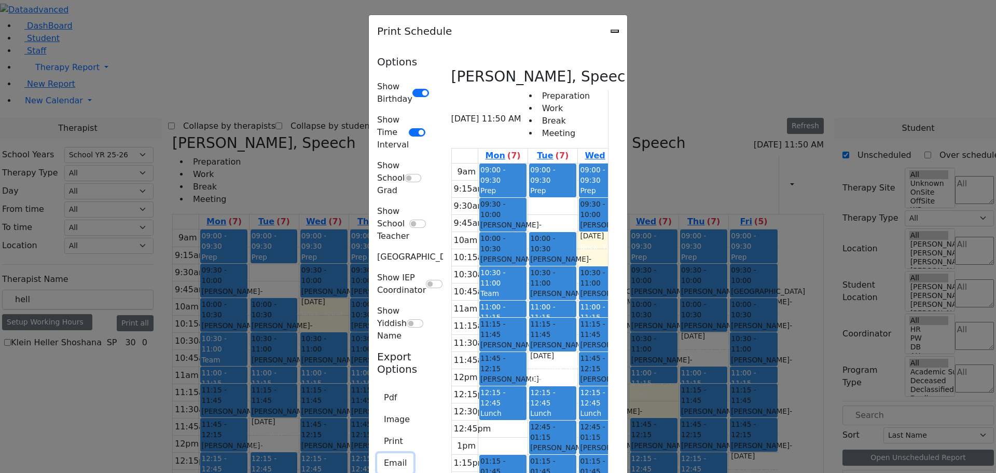
click at [377, 453] on button "Email" at bounding box center [395, 463] width 36 height 20
type input "[EMAIL_ADDRESS][DOMAIN_NAME]"
type textarea "This is schedule for [PERSON_NAME]"
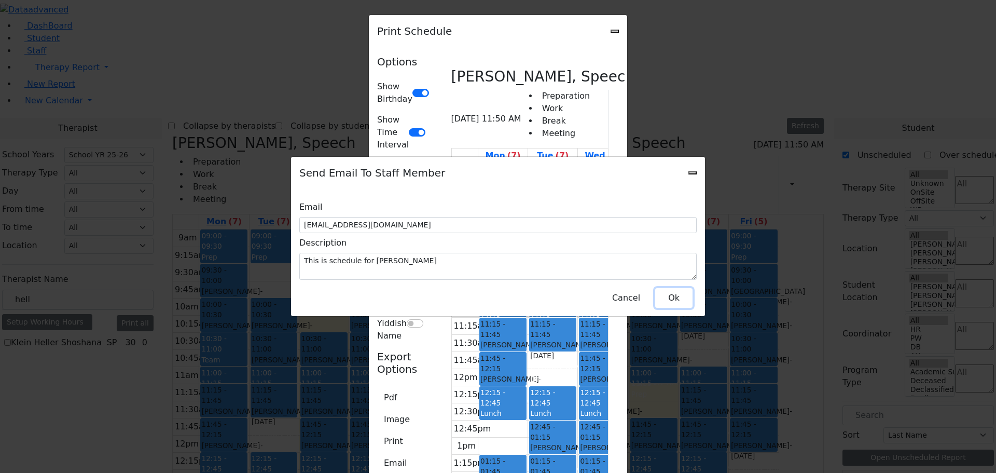
drag, startPoint x: 659, startPoint y: 292, endPoint x: 611, endPoint y: 285, distance: 48.6
click at [657, 289] on button "Ok" at bounding box center [673, 298] width 37 height 20
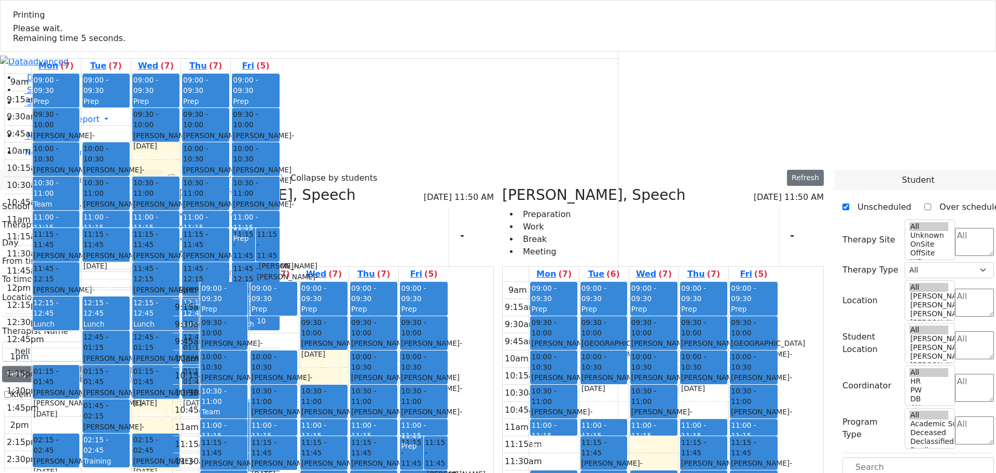
select select "212"
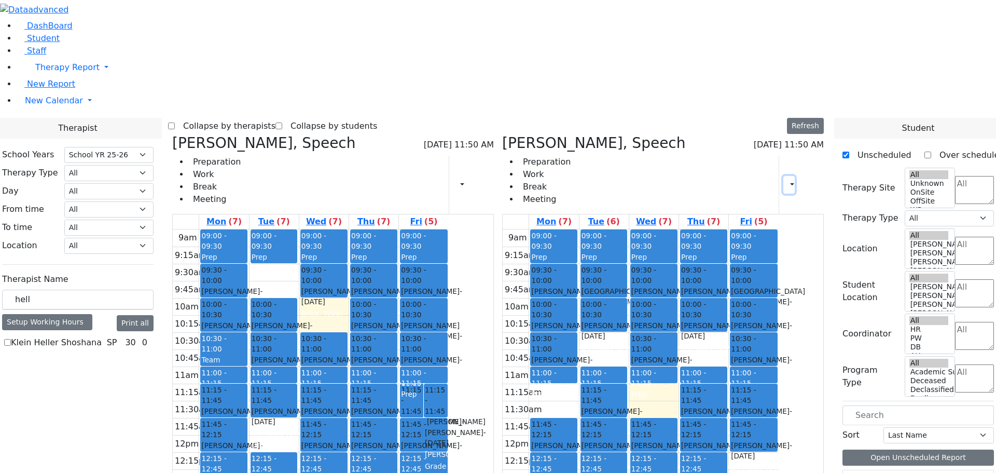
click at [786, 179] on icon "button" at bounding box center [786, 184] width 0 height 10
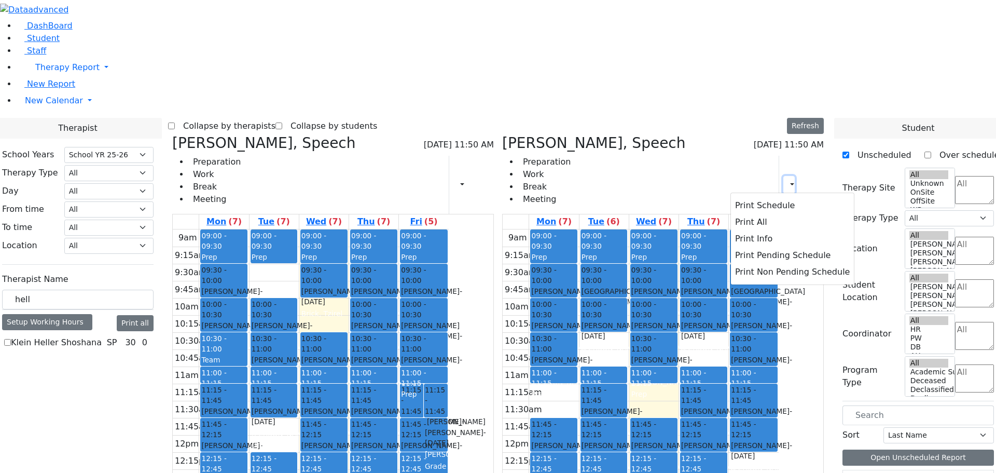
click at [786, 179] on icon "button" at bounding box center [786, 184] width 0 height 10
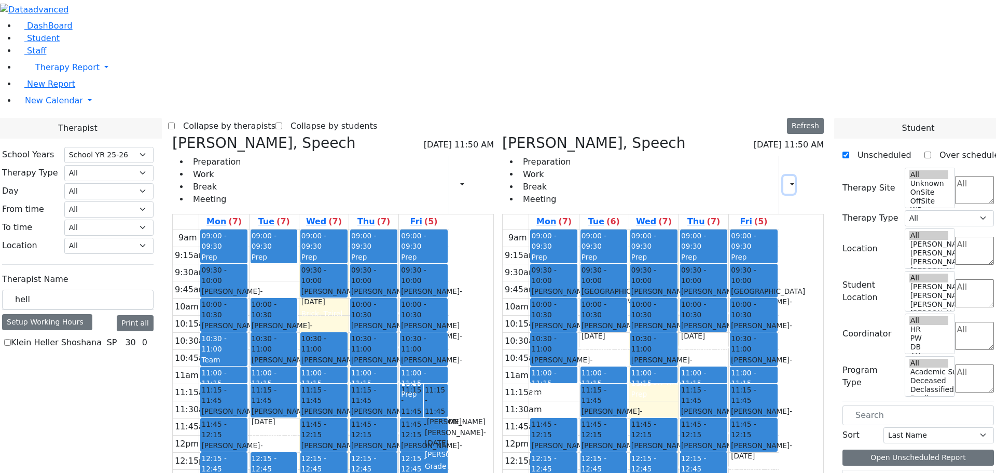
click at [786, 179] on icon "button" at bounding box center [786, 184] width 0 height 10
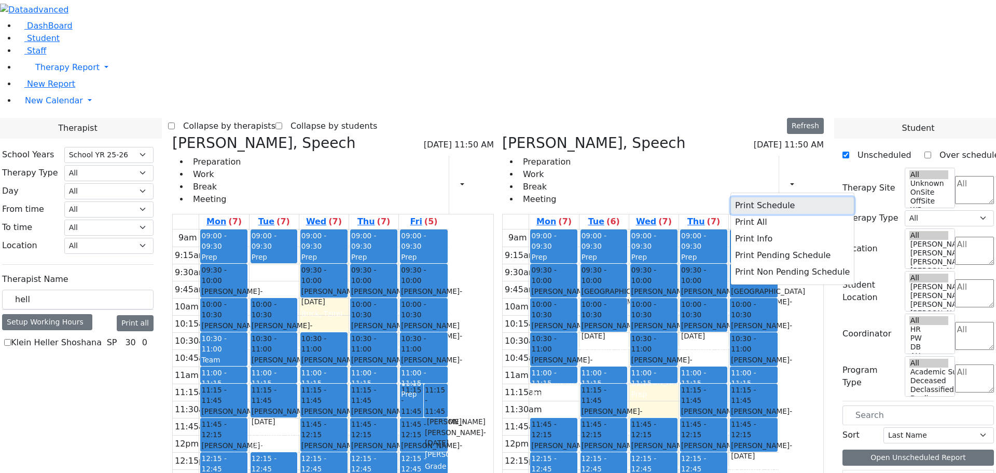
click at [731, 197] on button "Print Schedule" at bounding box center [792, 205] width 123 height 17
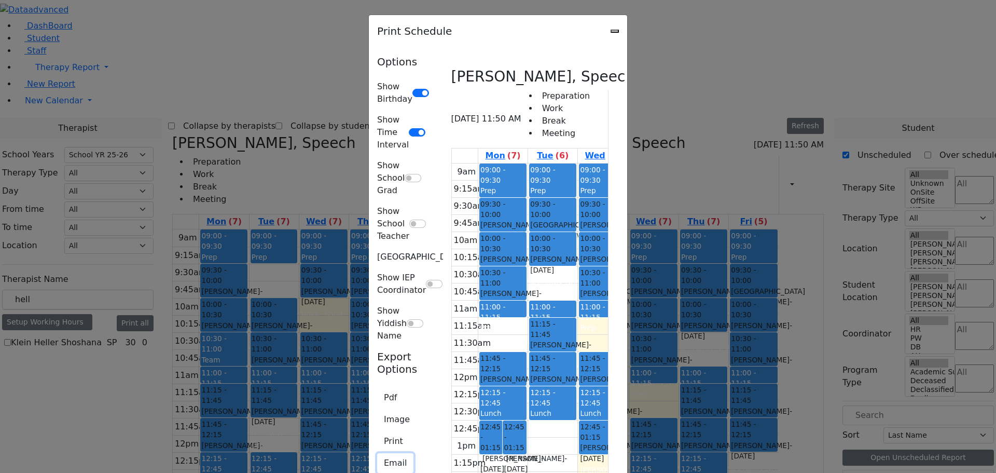
click at [377, 453] on button "Email" at bounding box center [395, 463] width 36 height 20
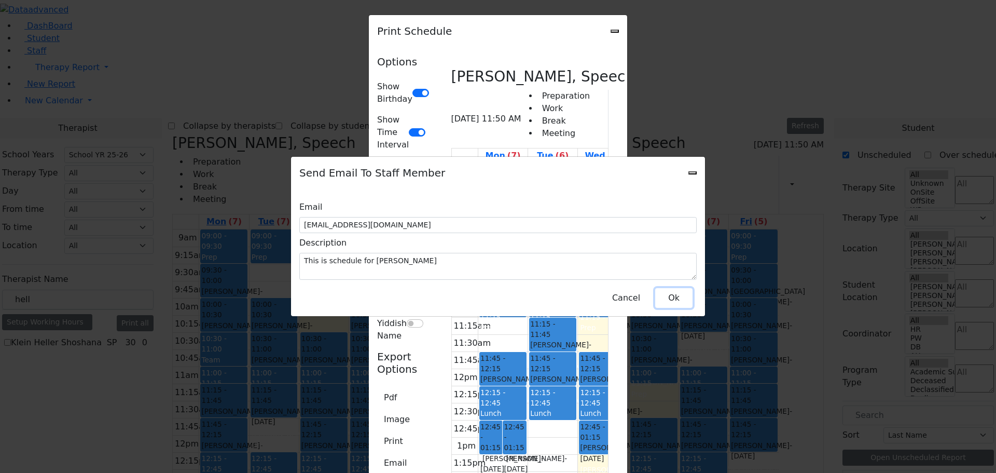
click at [678, 290] on button "Ok" at bounding box center [673, 298] width 37 height 20
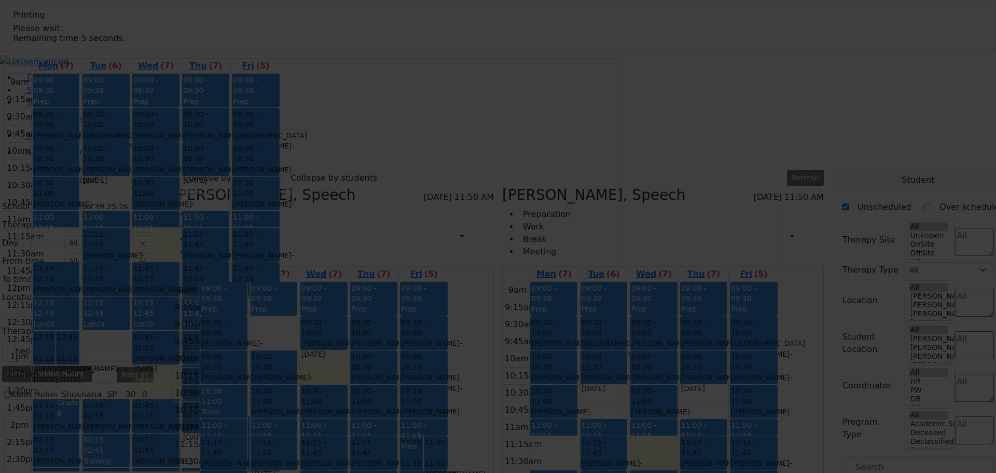
select select "212"
